Goal: Find specific page/section: Find specific page/section

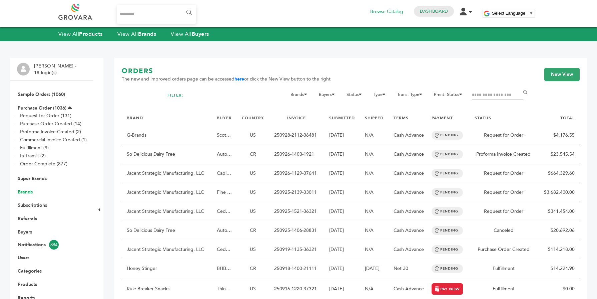
click at [24, 193] on link "Brands" at bounding box center [25, 192] width 15 height 6
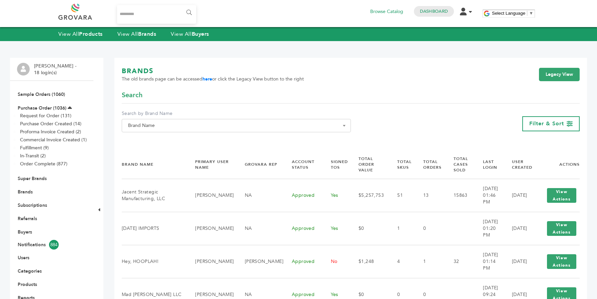
click at [180, 123] on span "Brand Name" at bounding box center [236, 125] width 222 height 9
click at [172, 135] on input "Search" at bounding box center [236, 137] width 226 height 8
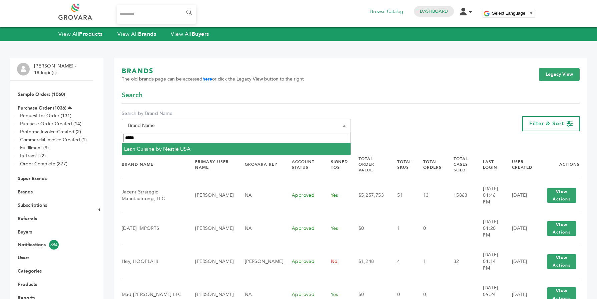
type input "****"
select select "**********"
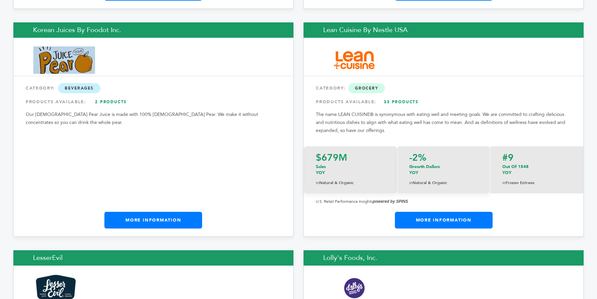
scroll to position [6304, 0]
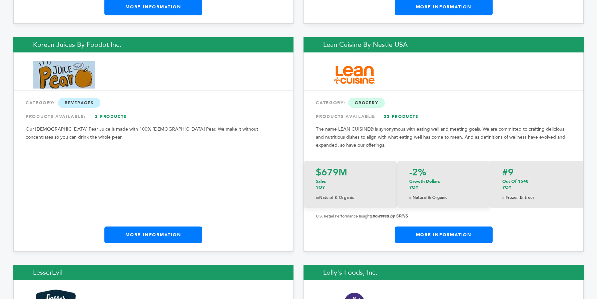
click at [148, 226] on link "More Information" at bounding box center [153, 234] width 98 height 17
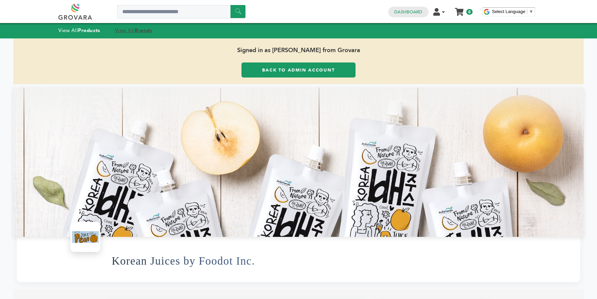
click at [141, 33] on strong "Brands" at bounding box center [143, 30] width 17 height 7
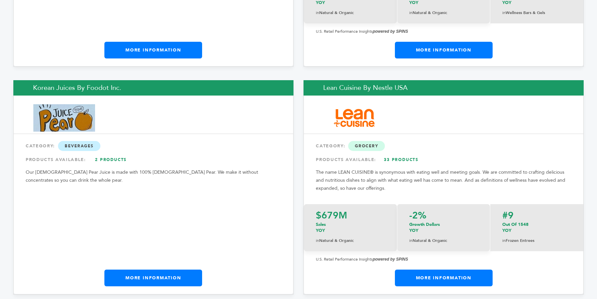
scroll to position [6290, 0]
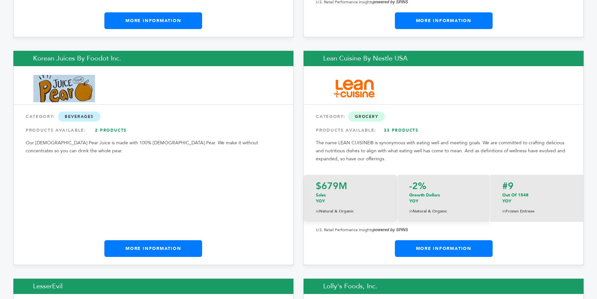
click at [472, 240] on link "More Information" at bounding box center [444, 248] width 98 height 17
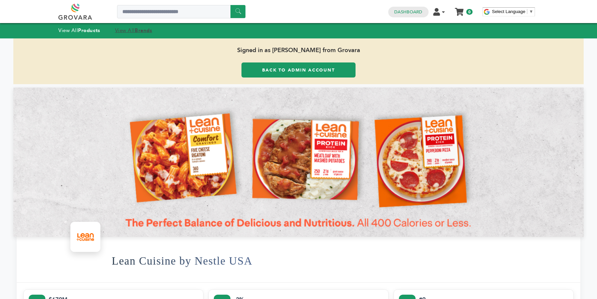
click at [143, 29] on strong "Brands" at bounding box center [143, 30] width 17 height 7
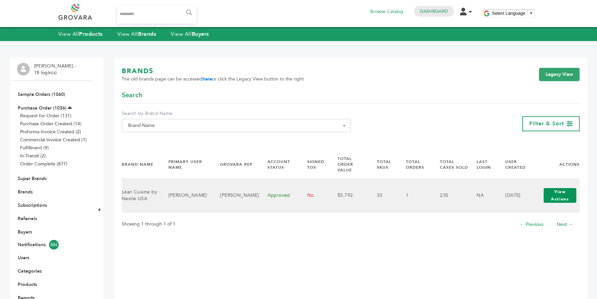
click at [561, 189] on button "View Actions" at bounding box center [560, 195] width 33 height 15
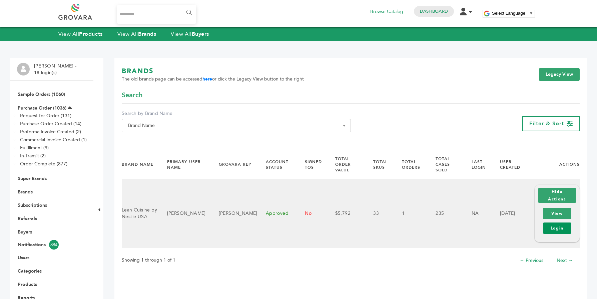
click at [552, 222] on link "Login" at bounding box center [557, 227] width 28 height 11
